Goal: Find specific page/section: Find specific page/section

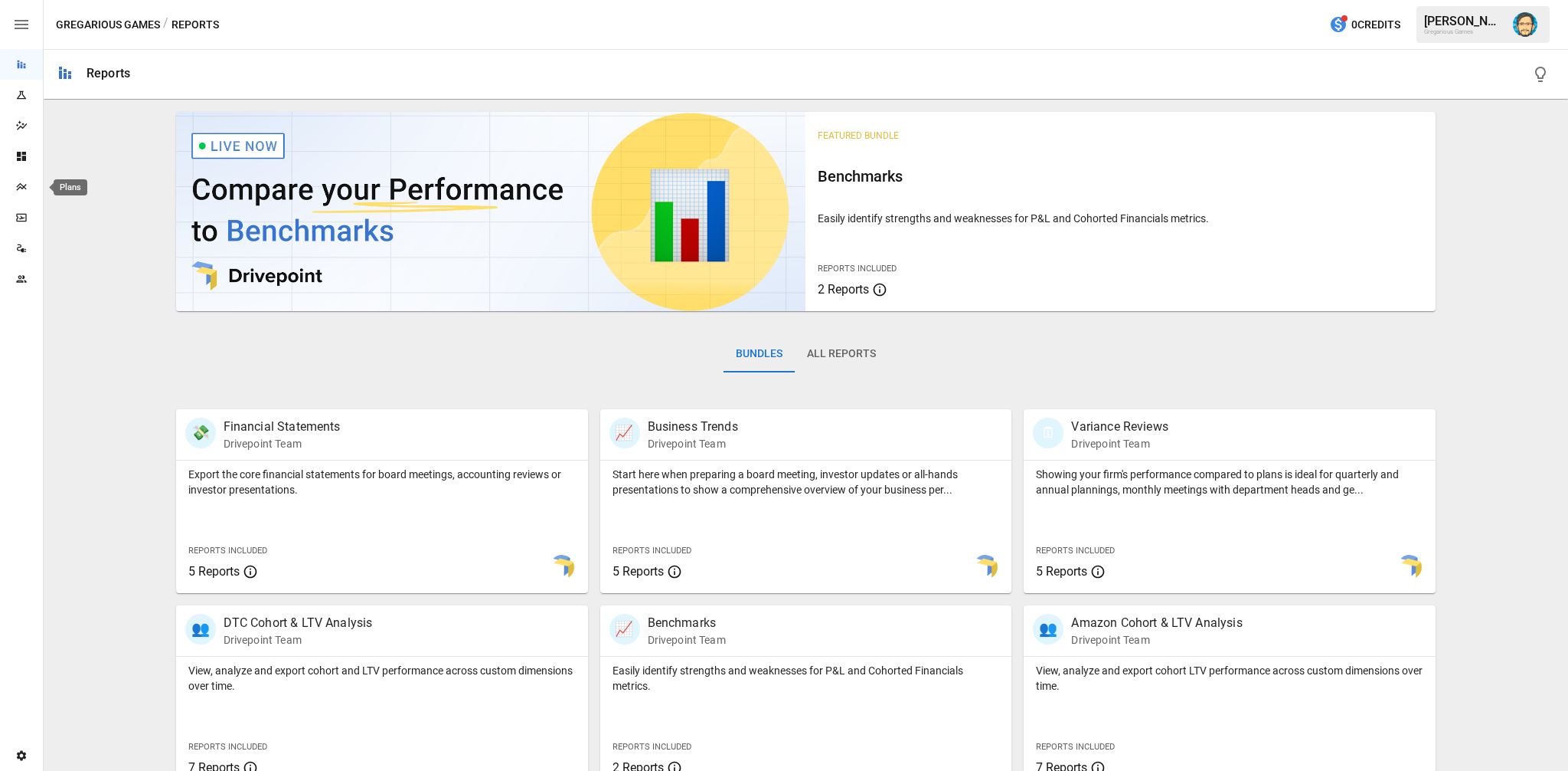
click at [15, 182] on icon "Plans" at bounding box center [21, 187] width 13 height 13
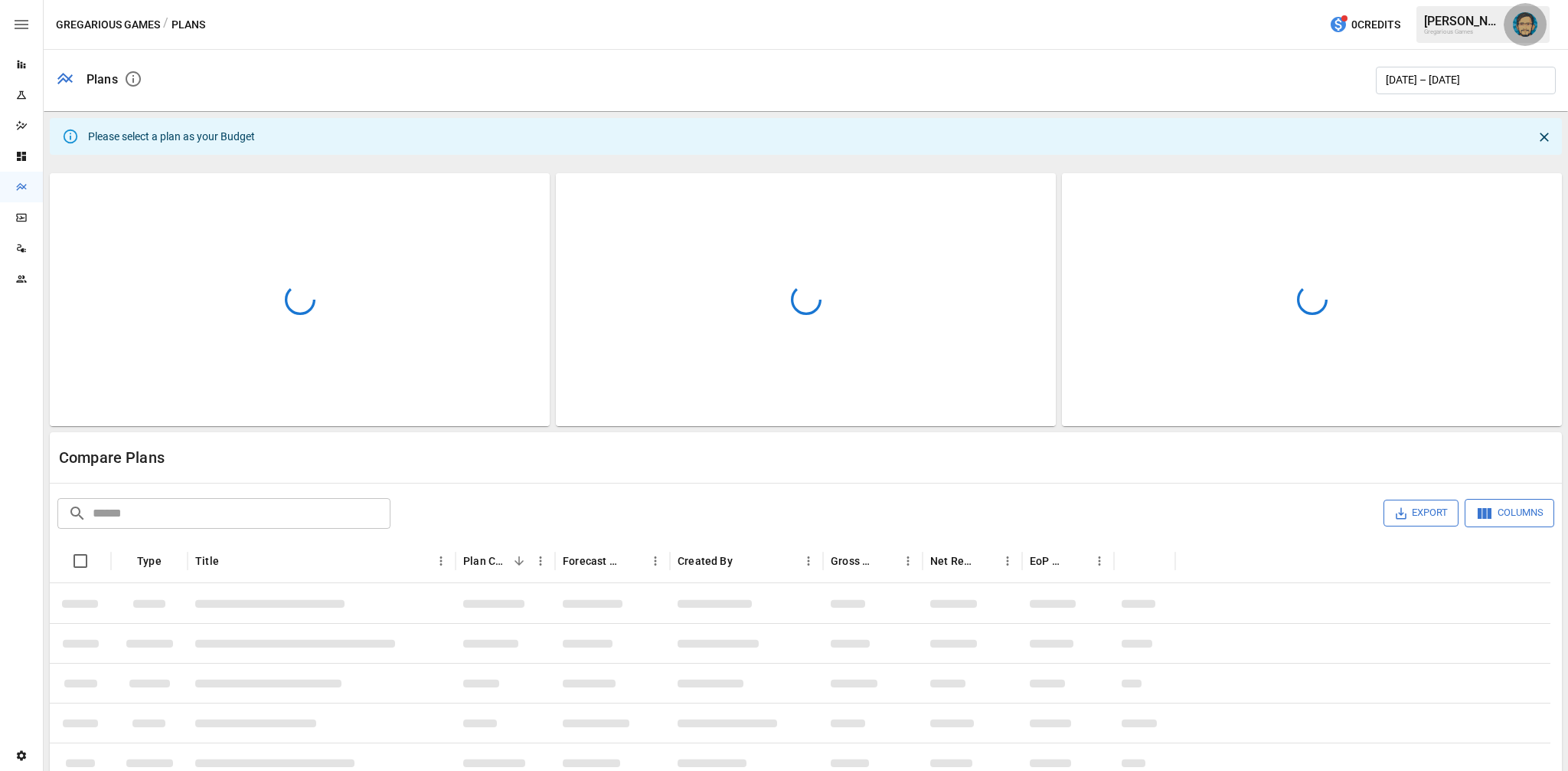
click at [1521, 28] on img "Dana Basken" at bounding box center [1525, 24] width 24 height 24
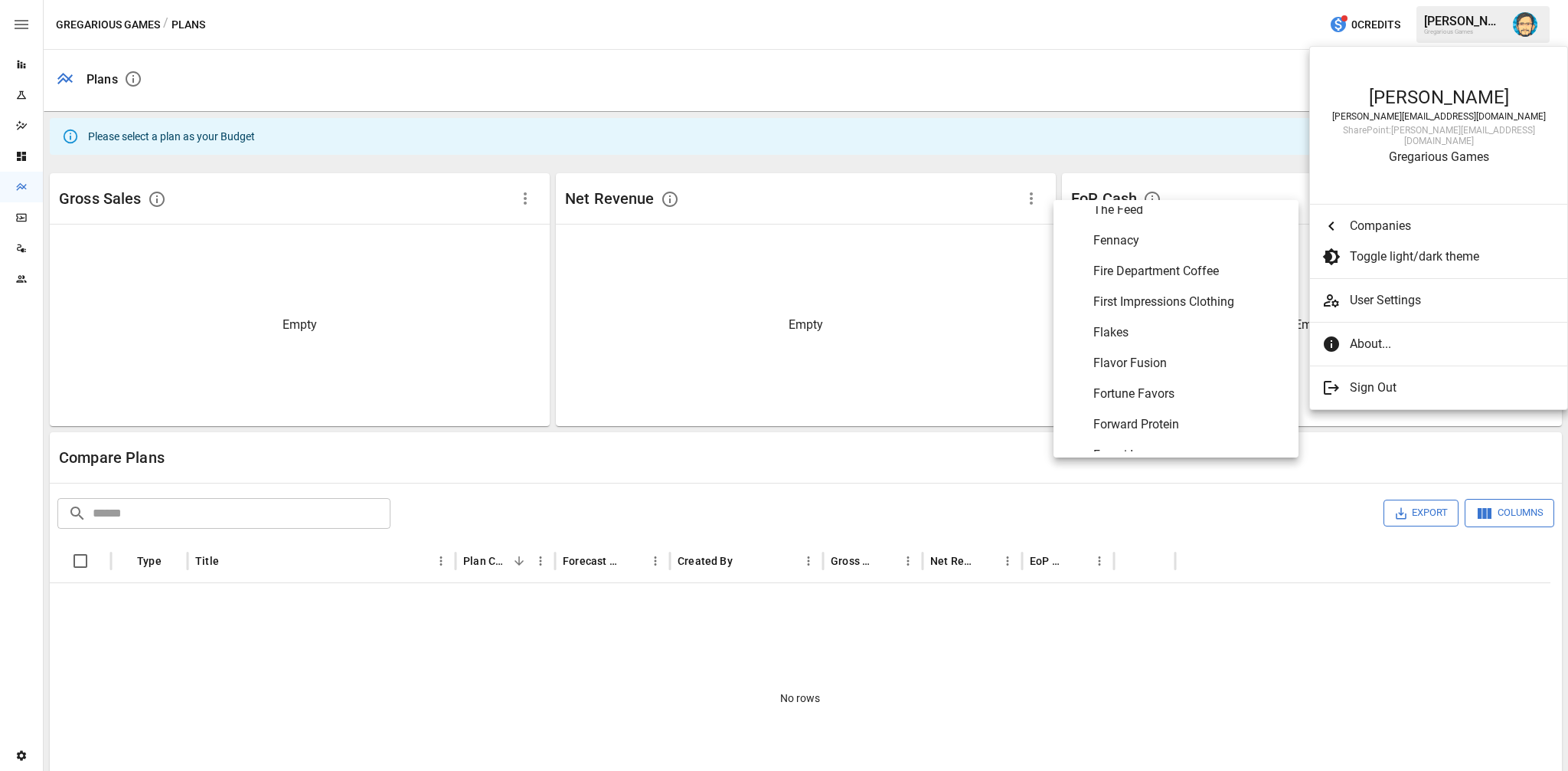
scroll to position [2786, 0]
click at [1115, 346] on span "Flavor Fusion" at bounding box center [1189, 346] width 193 height 18
